Goal: Subscribe to service/newsletter

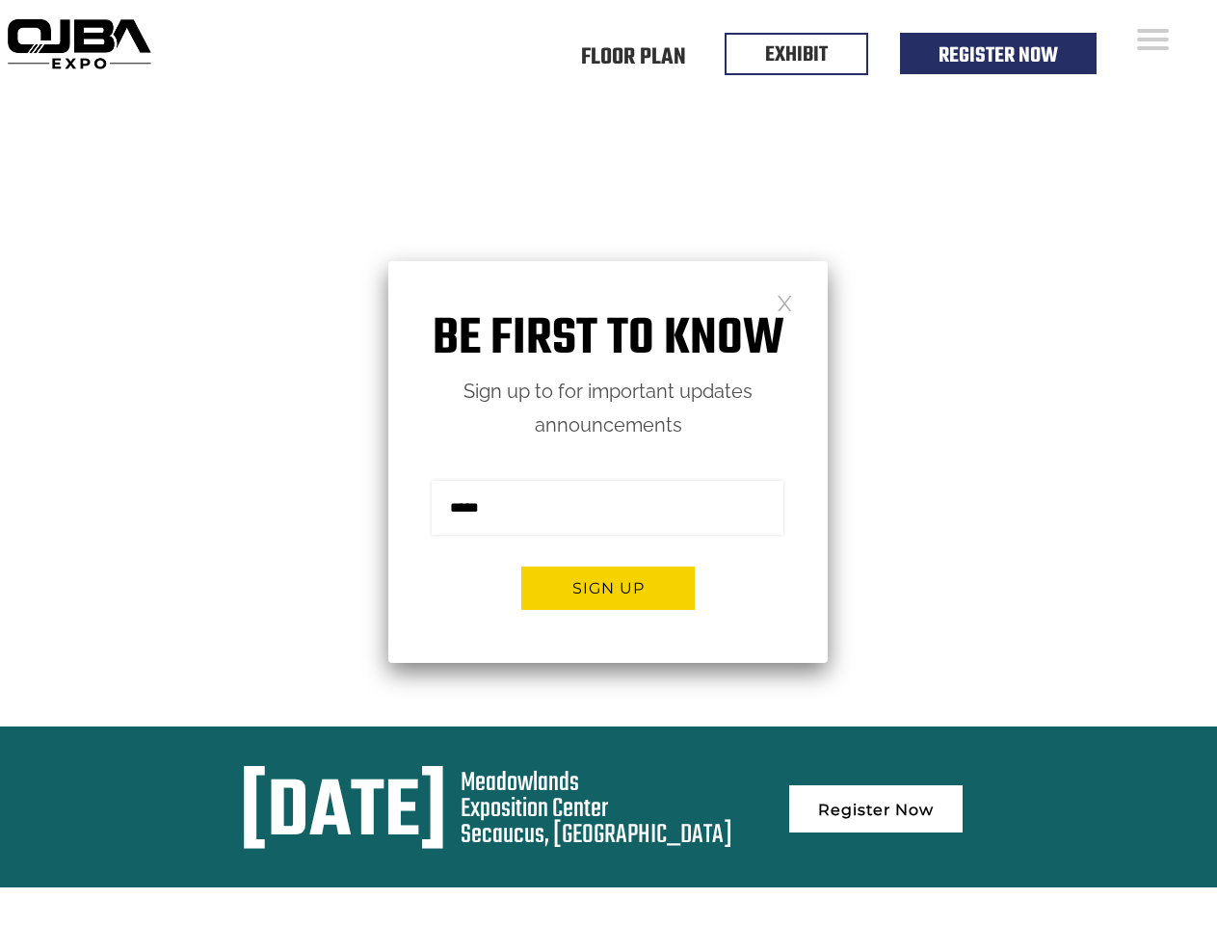
click at [608, 462] on form "Sign me up for the newsletter! ******* Sign up" at bounding box center [607, 552] width 439 height 221
click at [608, 588] on button "Sign up" at bounding box center [607, 587] width 173 height 43
